Goal: Task Accomplishment & Management: Use online tool/utility

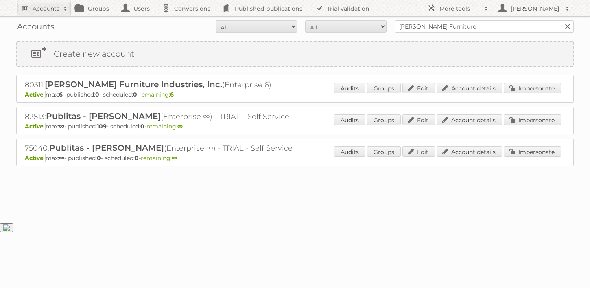
click at [35, 13] on link "Accounts" at bounding box center [43, 8] width 55 height 16
type input"] "[PERSON_NAME]"
click at [188, 21] on input "Search" at bounding box center [194, 27] width 12 height 12
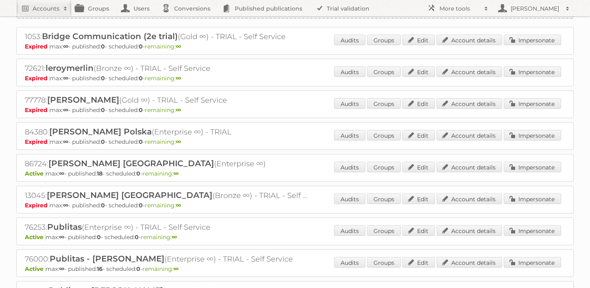
scroll to position [95, 0]
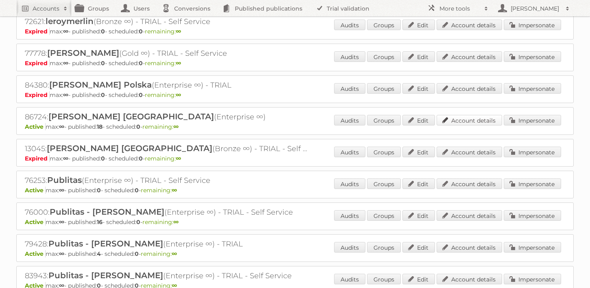
click at [457, 120] on link "Account details" at bounding box center [470, 120] width 66 height 11
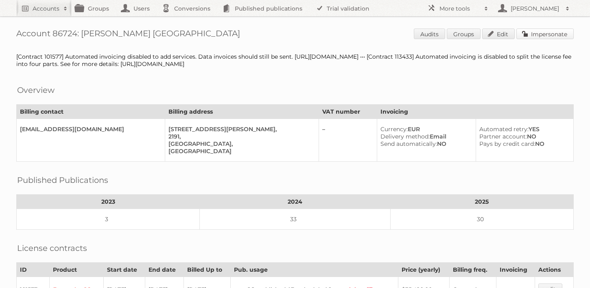
click at [550, 35] on link "Impersonate" at bounding box center [545, 33] width 57 height 11
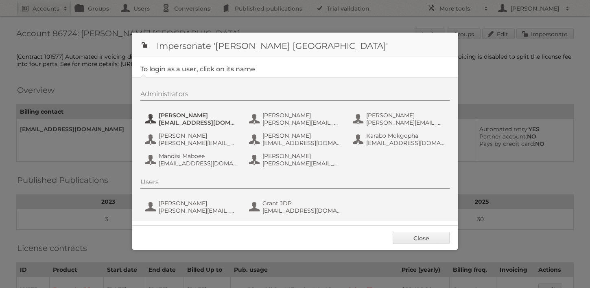
click at [197, 126] on button "[PERSON_NAME] [PERSON_NAME][EMAIL_ADDRESS][DOMAIN_NAME]" at bounding box center [192, 119] width 96 height 16
